Goal: Task Accomplishment & Management: Use online tool/utility

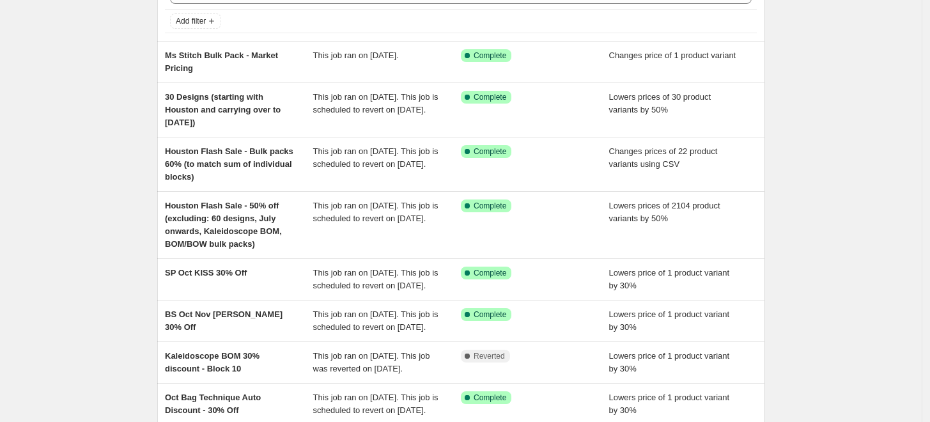
scroll to position [29, 0]
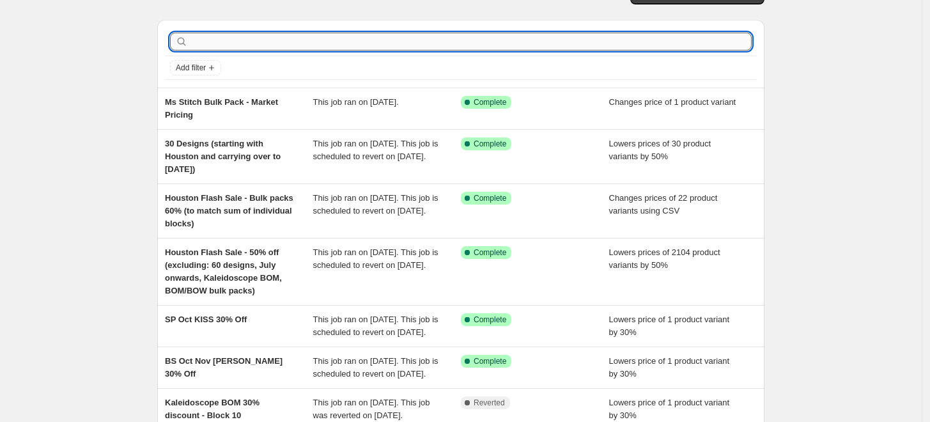
click at [352, 36] on input "text" at bounding box center [470, 42] width 561 height 18
type input "kaleidoscope"
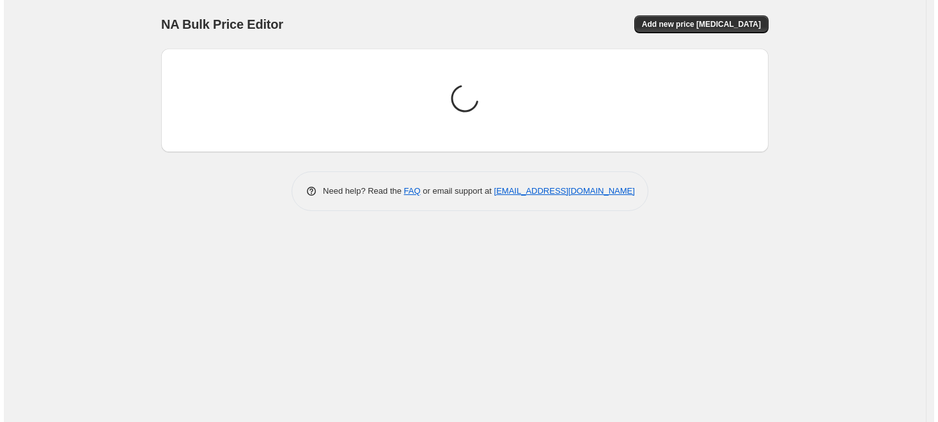
scroll to position [0, 0]
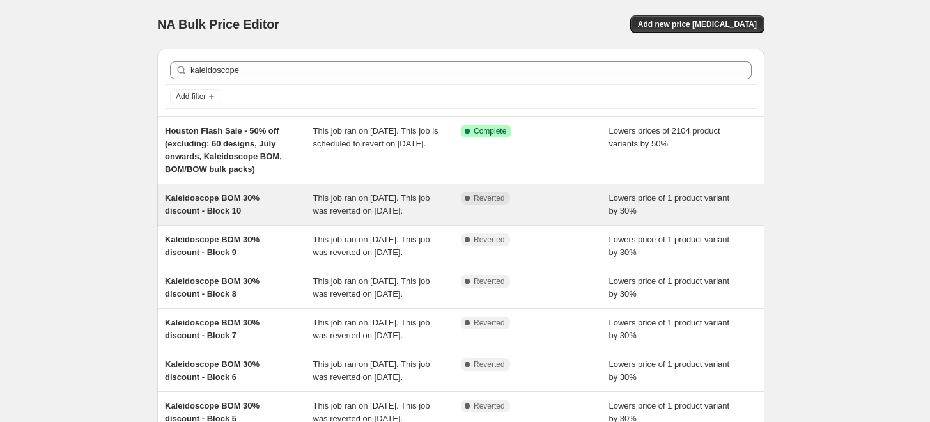
click at [405, 217] on div "This job ran on 30 September 2025. This job was reverted on 10 October 2025." at bounding box center [387, 205] width 148 height 26
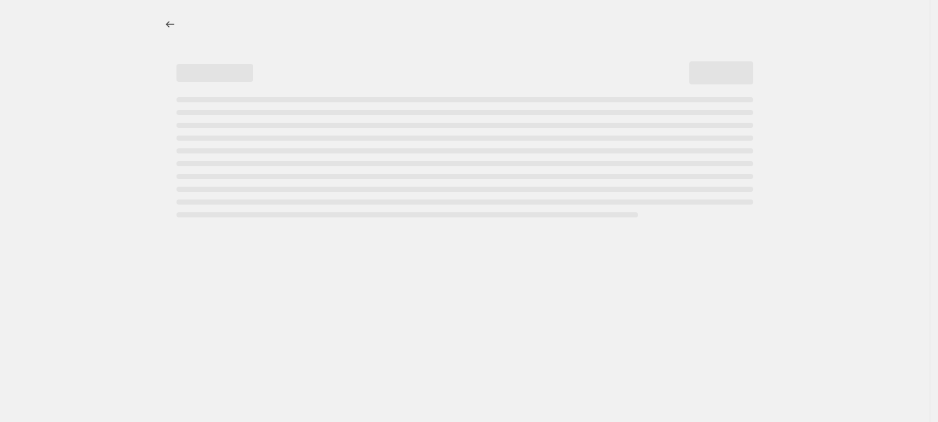
select select "percentage"
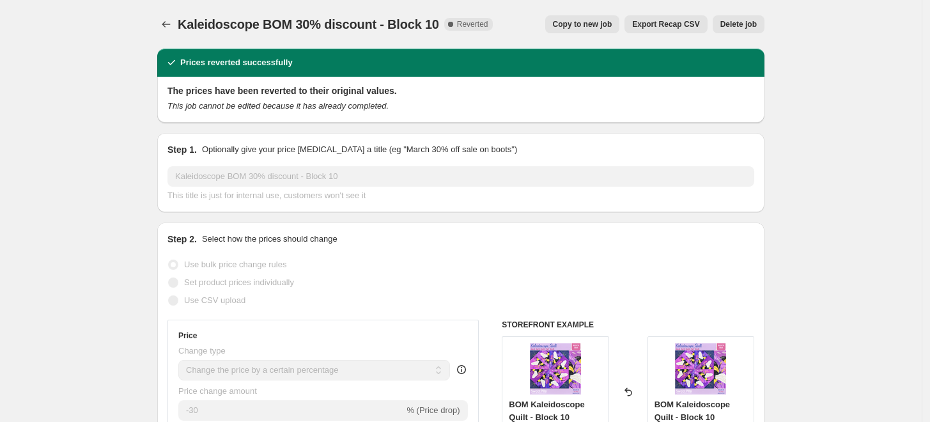
click at [572, 30] on button "Copy to new job" at bounding box center [582, 24] width 75 height 18
select select "percentage"
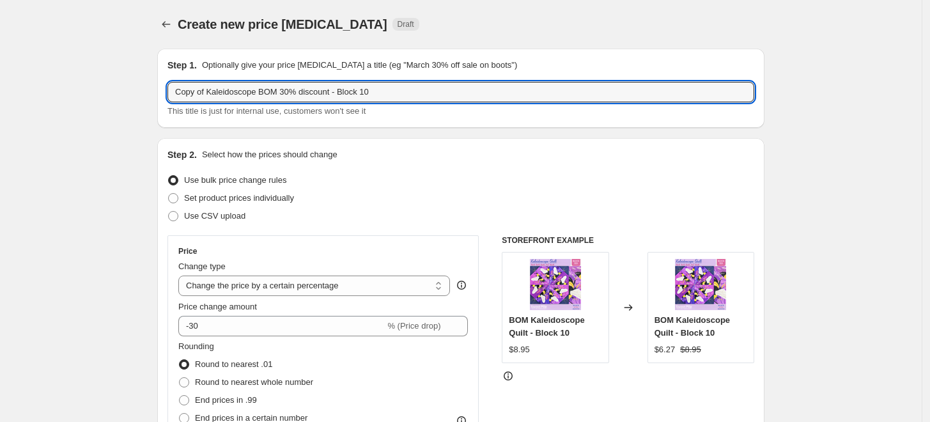
drag, startPoint x: 213, startPoint y: 93, endPoint x: 118, endPoint y: 82, distance: 96.6
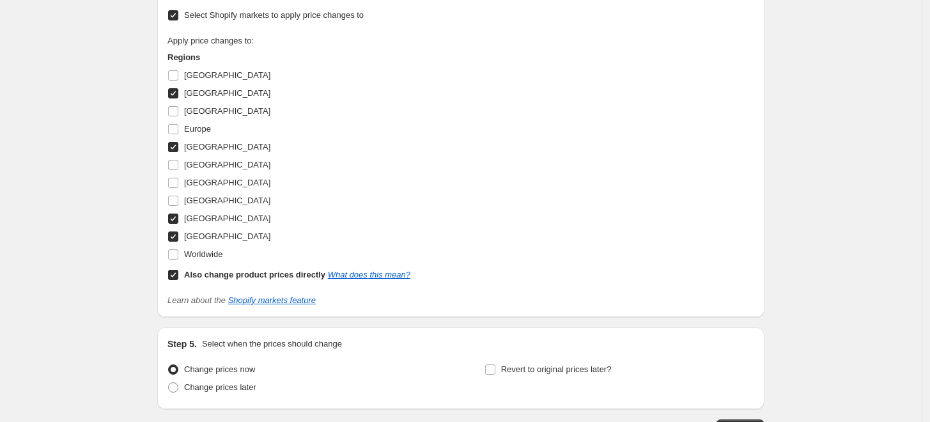
scroll to position [1032, 0]
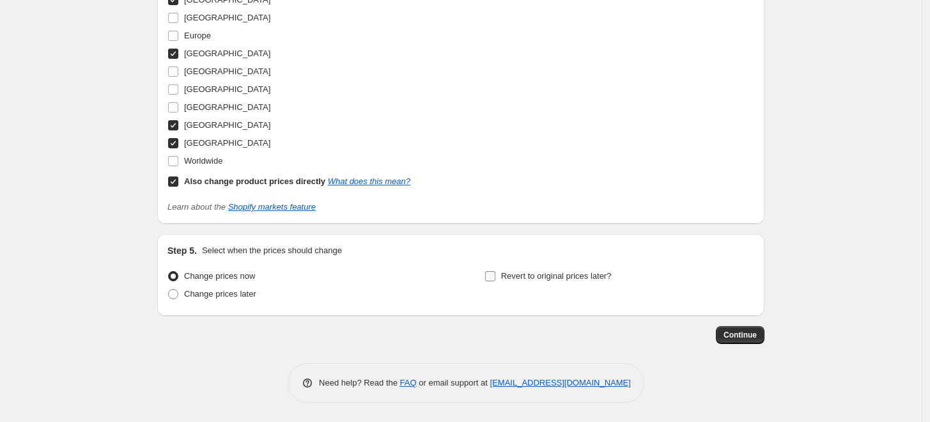
type input "Kaleidoscope BOM 30% discount - Block 10"
click at [561, 275] on span "Revert to original prices later?" at bounding box center [556, 276] width 111 height 10
click at [495, 275] on input "Revert to original prices later?" at bounding box center [490, 276] width 10 height 10
checkbox input "true"
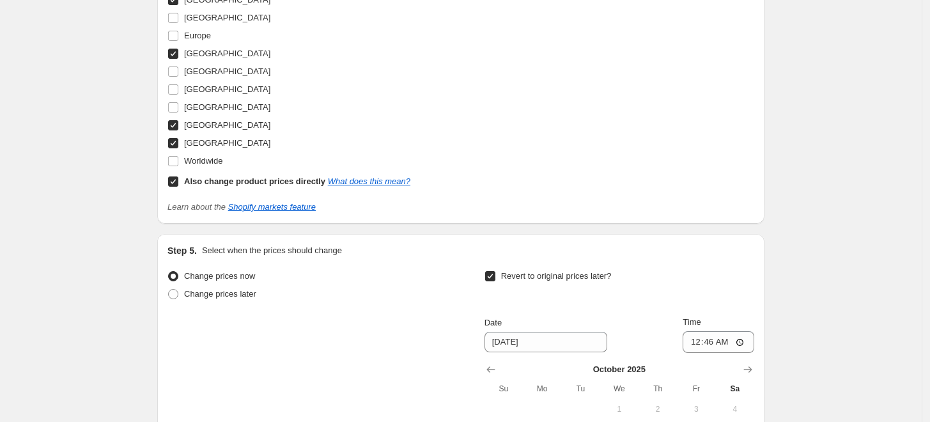
scroll to position [1250, 0]
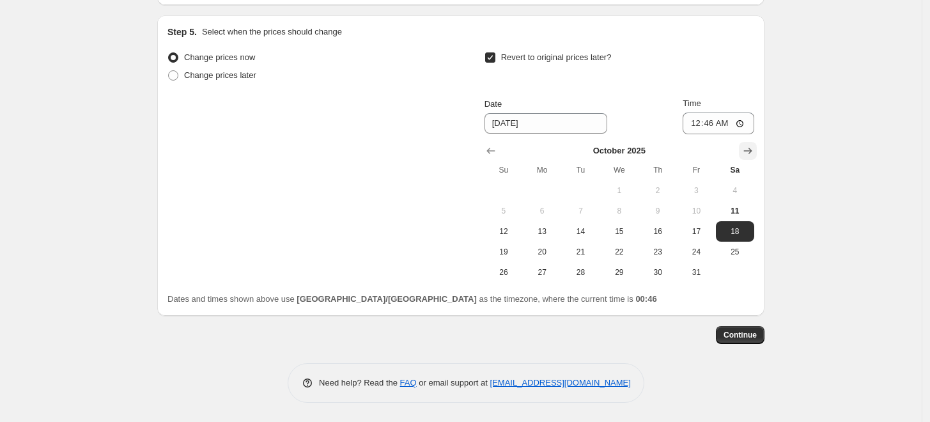
click at [752, 150] on icon "Show next month, November 2025" at bounding box center [747, 150] width 13 height 13
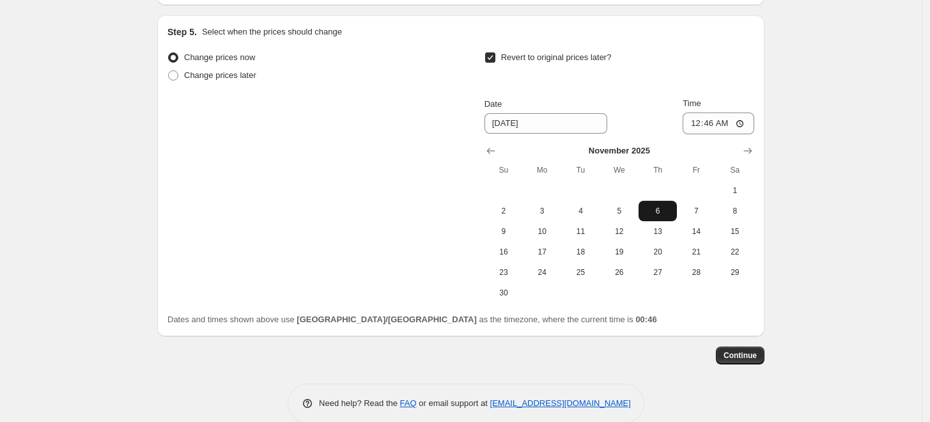
click at [664, 213] on span "6" at bounding box center [658, 211] width 28 height 10
type input "11/6/2025"
click at [703, 124] on input "00:46" at bounding box center [719, 123] width 72 height 22
type input "23:59"
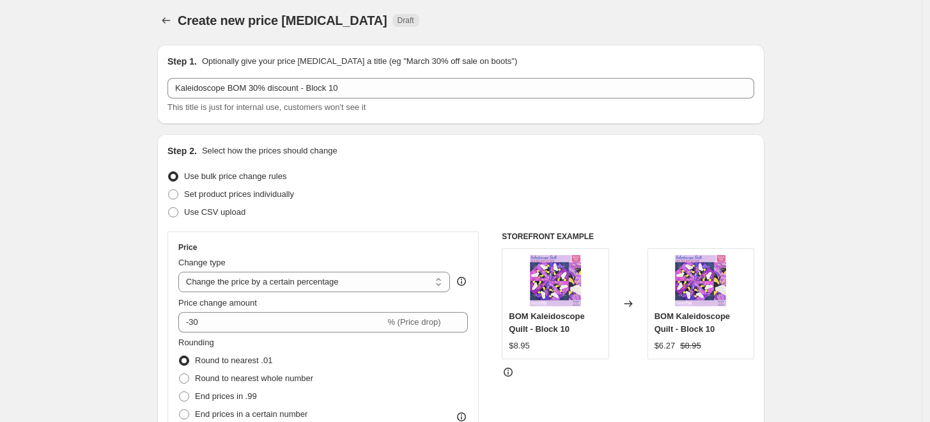
scroll to position [0, 0]
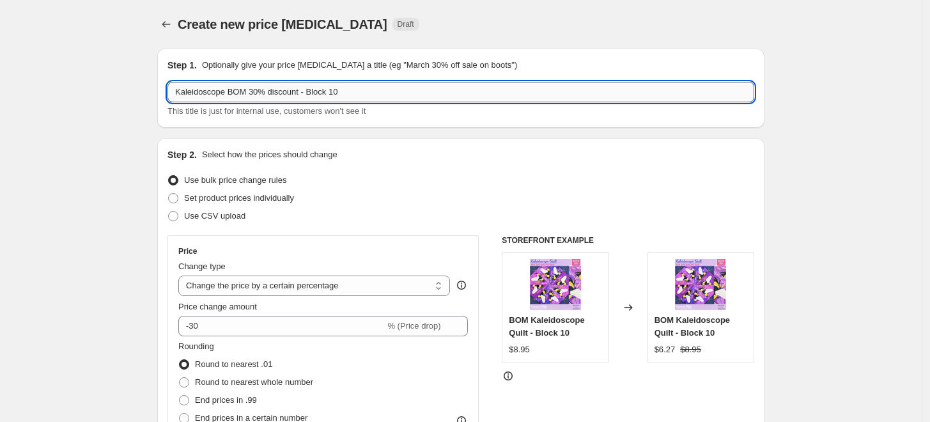
click at [391, 90] on input "Kaleidoscope BOM 30% discount - Block 10" at bounding box center [460, 92] width 587 height 20
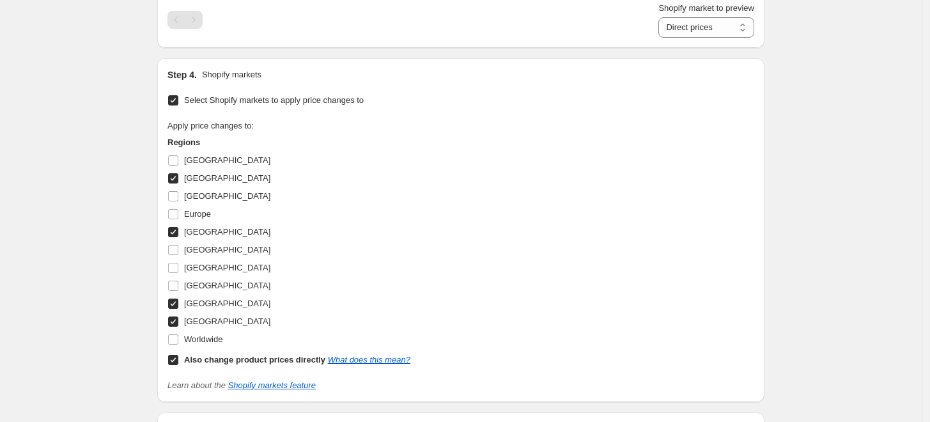
scroll to position [1271, 0]
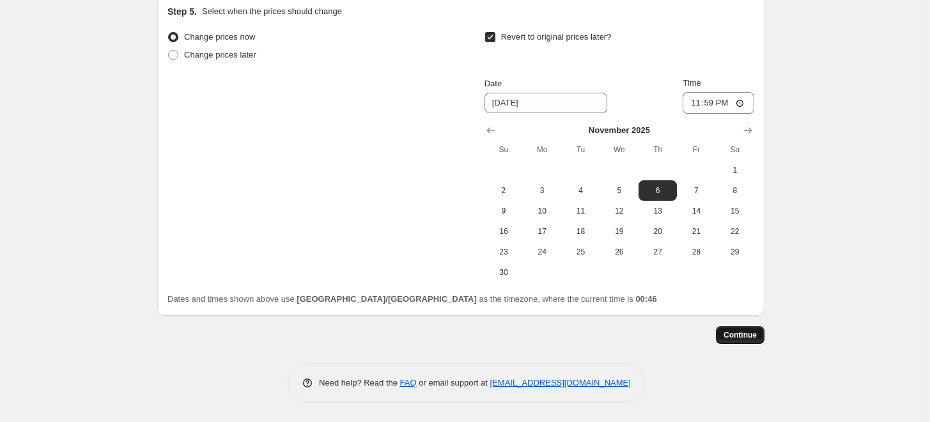
type input "Kaleidoscope BOM 30% discount - Block 10 (Finished early?)"
click at [758, 341] on button "Continue" at bounding box center [740, 335] width 49 height 18
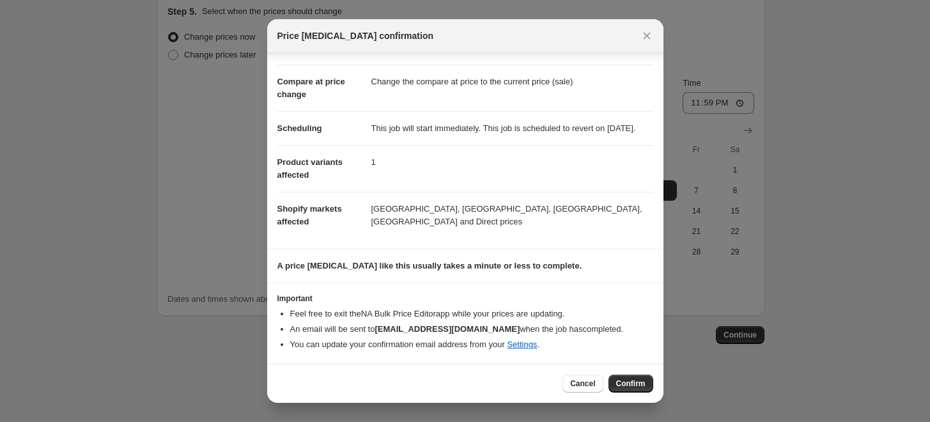
scroll to position [56, 0]
click at [623, 381] on span "Confirm" at bounding box center [630, 383] width 29 height 10
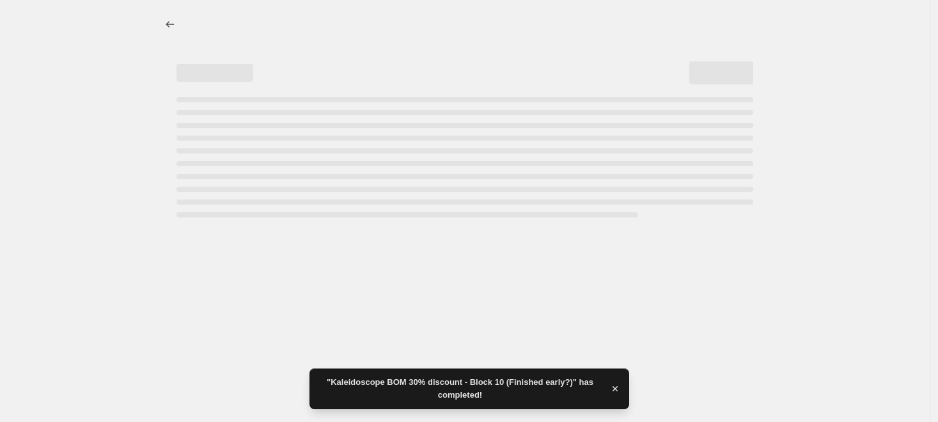
drag, startPoint x: 936, startPoint y: 317, endPoint x: 896, endPoint y: 3, distance: 317.0
click at [896, 3] on html "Home Settings Plans Skip to content "Kaleidoscope BOM 30% discount - Block 10 (…" at bounding box center [469, 211] width 938 height 422
select select "percentage"
